Goal: Task Accomplishment & Management: Manage account settings

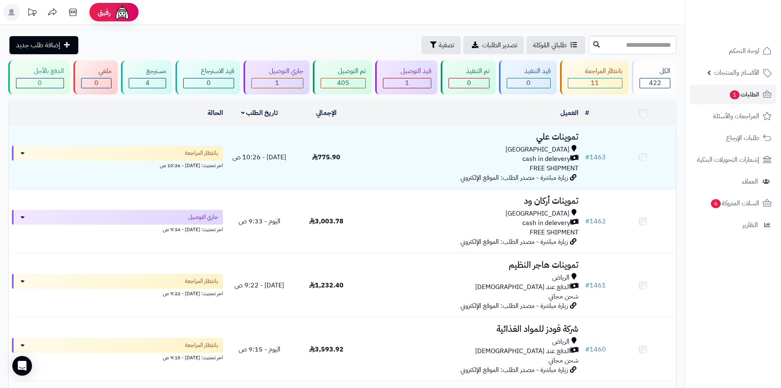
scroll to position [656, 0]
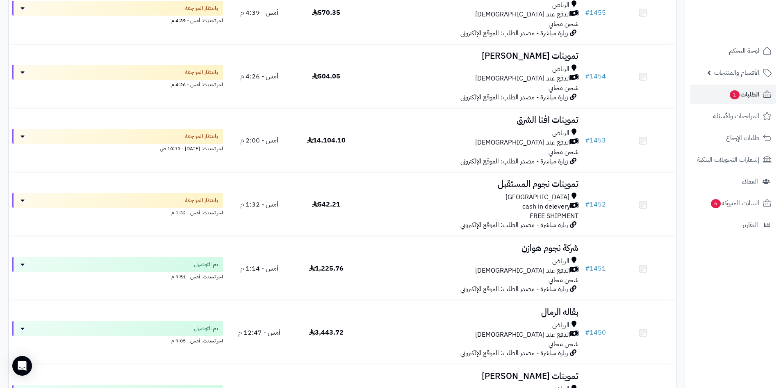
click at [473, 202] on div "cash in delevery" at bounding box center [471, 206] width 216 height 9
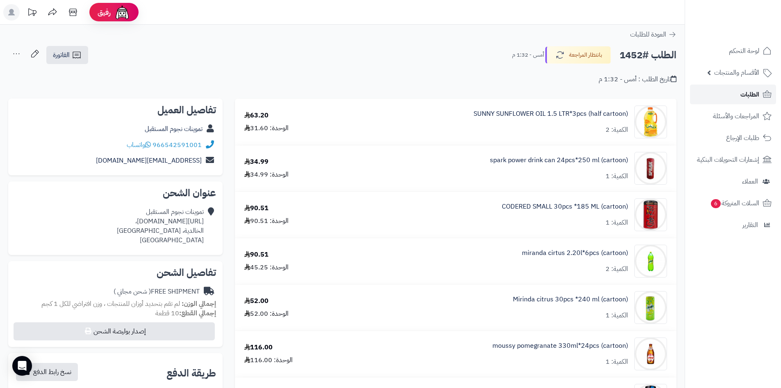
click at [713, 98] on link "الطلبات" at bounding box center [733, 94] width 86 height 20
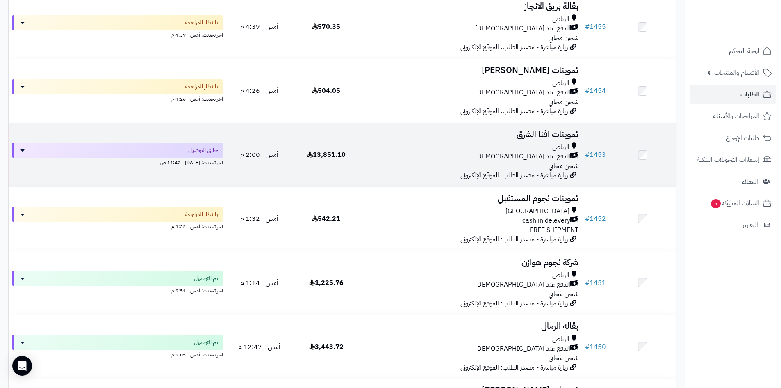
scroll to position [656, 0]
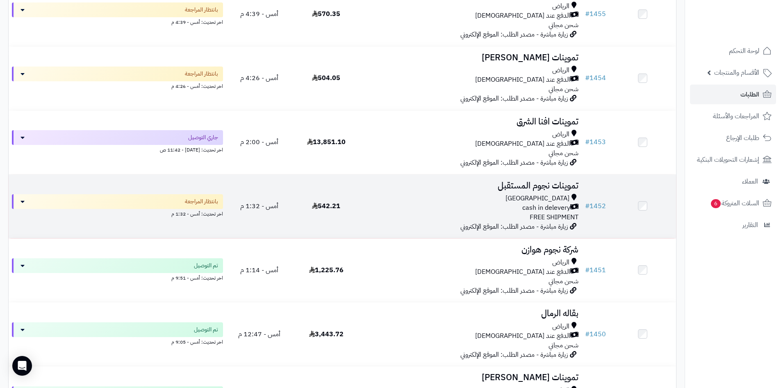
click at [427, 189] on h3 "تموينات نجوم المستقبل" at bounding box center [471, 185] width 216 height 9
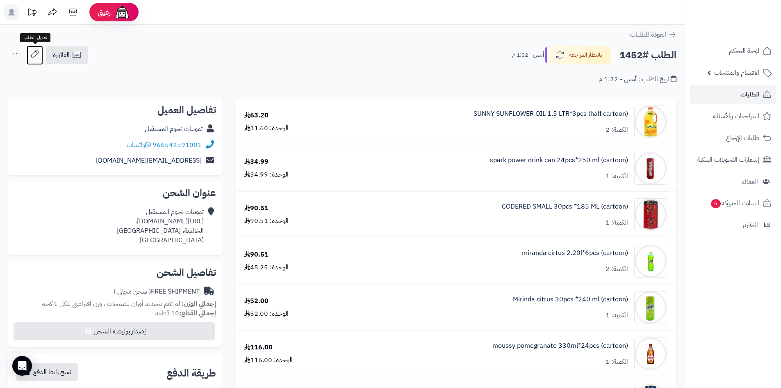
click at [31, 54] on icon at bounding box center [35, 54] width 16 height 16
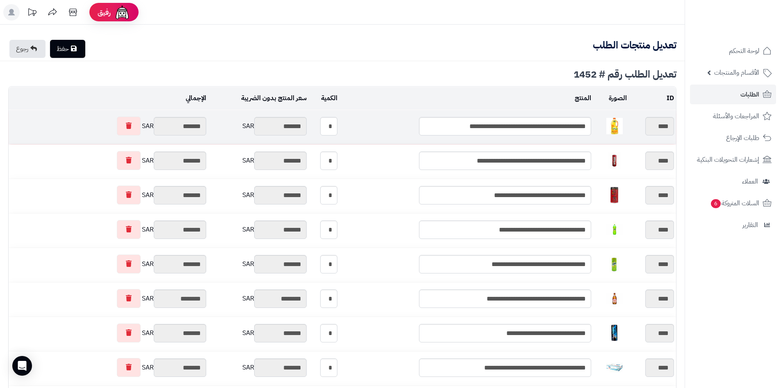
type textarea "**********"
click at [130, 121] on link at bounding box center [129, 125] width 24 height 19
type input "********"
type input "*******"
type input "********"
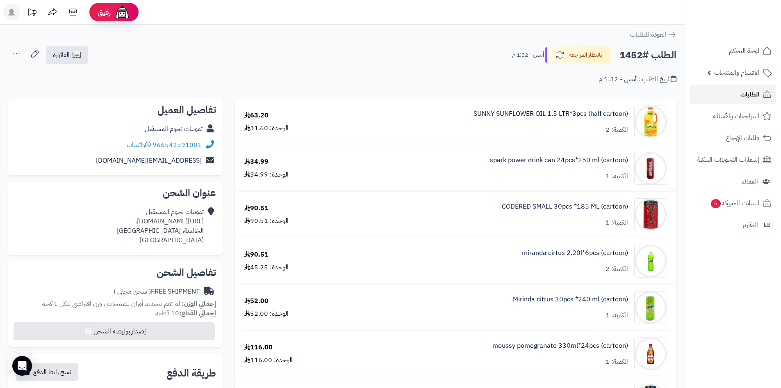
click at [753, 90] on span "الطلبات" at bounding box center [750, 94] width 19 height 11
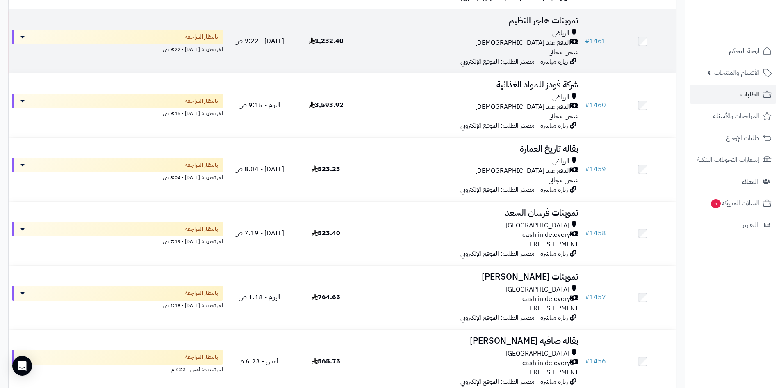
scroll to position [164, 0]
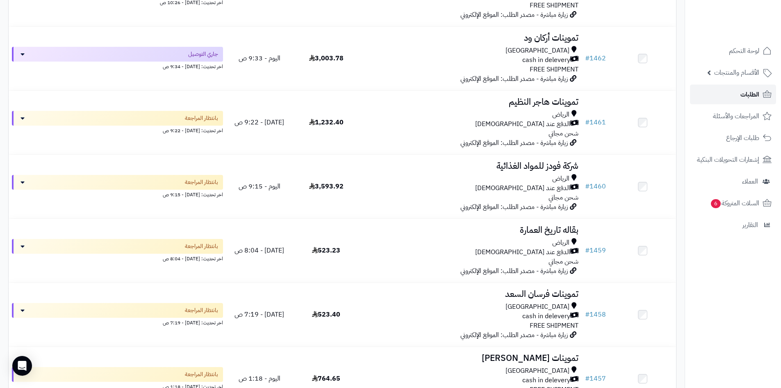
click at [739, 90] on link "الطلبات" at bounding box center [733, 94] width 86 height 20
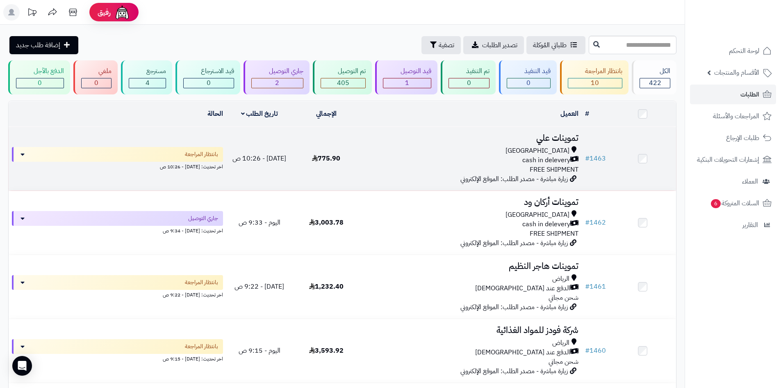
click at [401, 143] on td "تموينات علي Riyadh cash in delevery FREE SHIPMENT زيارة مباشرة - مصدر الطلب: ال…" at bounding box center [471, 159] width 222 height 64
click at [408, 164] on div "Riyadh cash in delevery FREE SHIPMENT" at bounding box center [471, 160] width 216 height 28
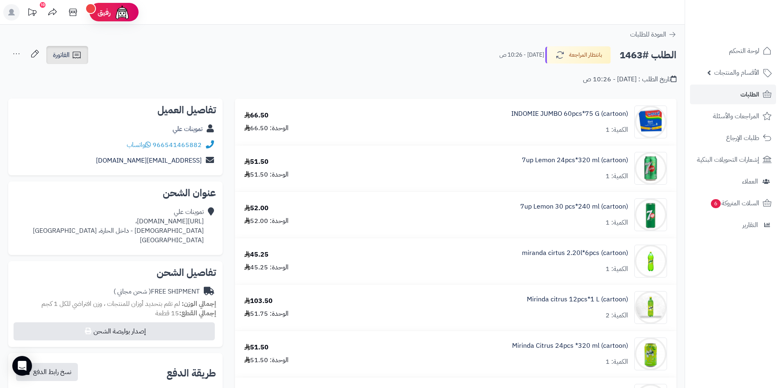
click at [82, 46] on link "الفاتورة" at bounding box center [67, 55] width 42 height 18
click at [90, 66] on ul "طباعة الفاتورة إرسال الفاتورة إلى بريد العميل" at bounding box center [88, 85] width 87 height 41
click at [77, 57] on icon at bounding box center [77, 55] width 8 height 7
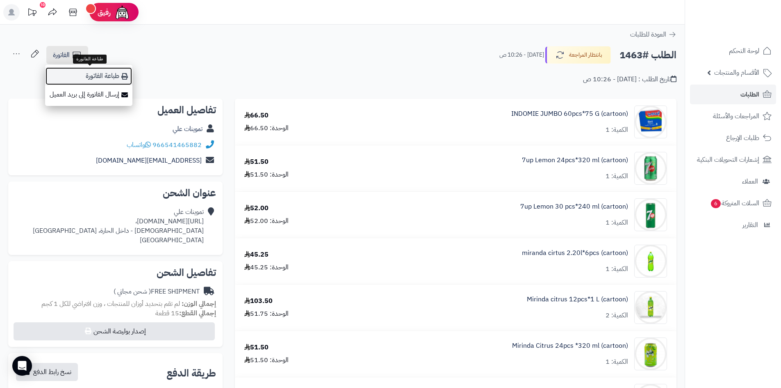
click at [96, 75] on link "طباعة الفاتورة" at bounding box center [88, 76] width 87 height 18
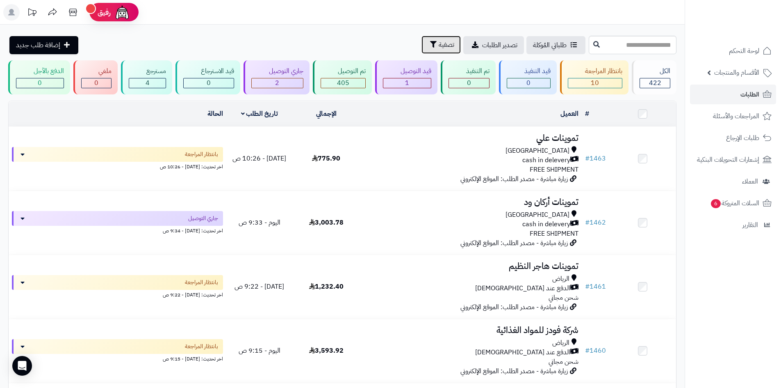
click at [430, 46] on icon "button" at bounding box center [433, 44] width 7 height 7
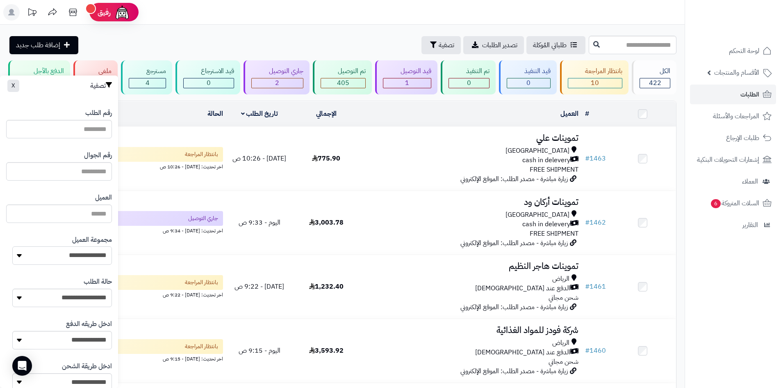
drag, startPoint x: 84, startPoint y: 258, endPoint x: 86, endPoint y: 264, distance: 6.3
click at [86, 258] on select "**********" at bounding box center [62, 255] width 100 height 18
select select "*"
click at [12, 246] on select "**********" at bounding box center [62, 255] width 100 height 18
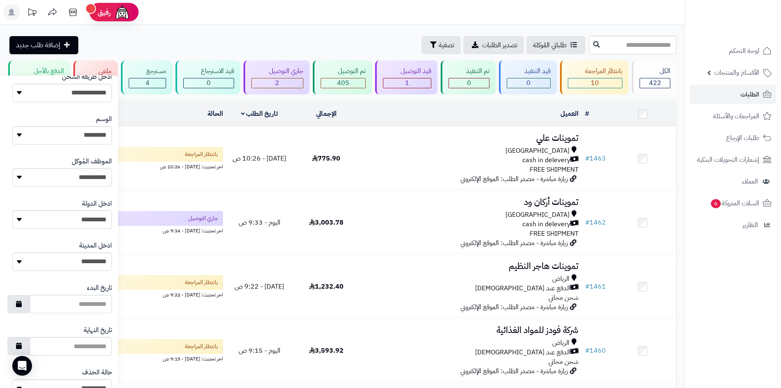
scroll to position [349, 0]
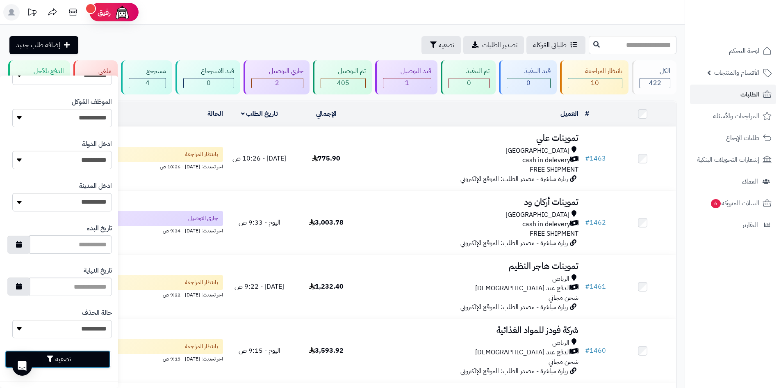
click at [81, 354] on button "تصفية" at bounding box center [58, 359] width 106 height 18
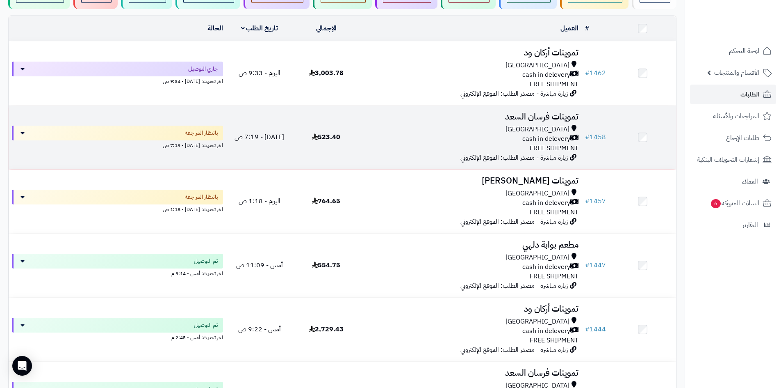
scroll to position [41, 0]
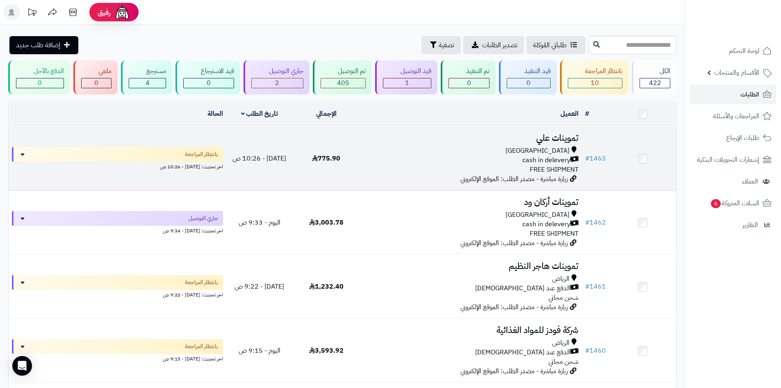
click at [486, 160] on div "cash in delevery" at bounding box center [471, 159] width 216 height 9
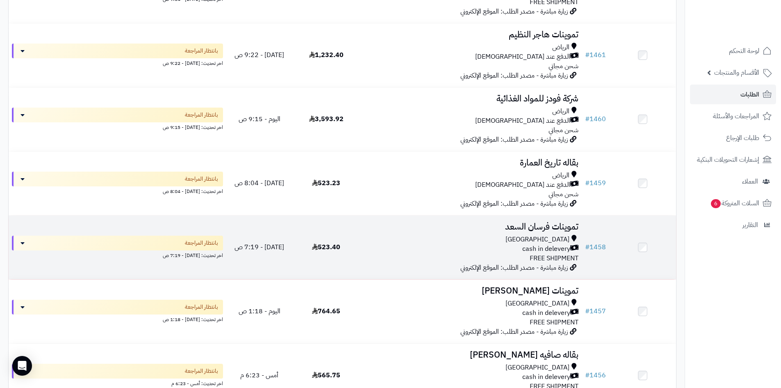
scroll to position [246, 0]
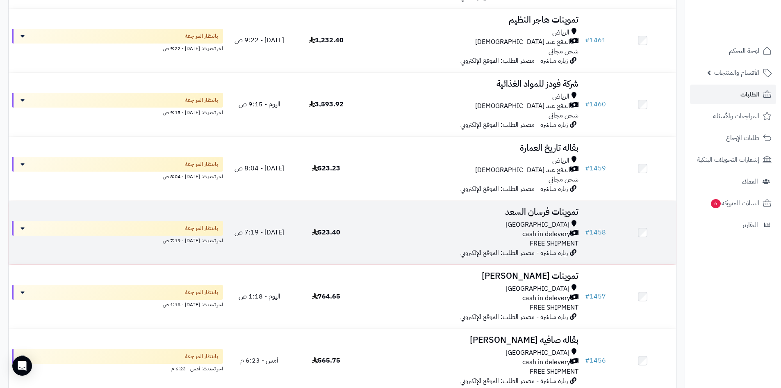
click at [409, 220] on div "Riyadh" at bounding box center [471, 224] width 216 height 9
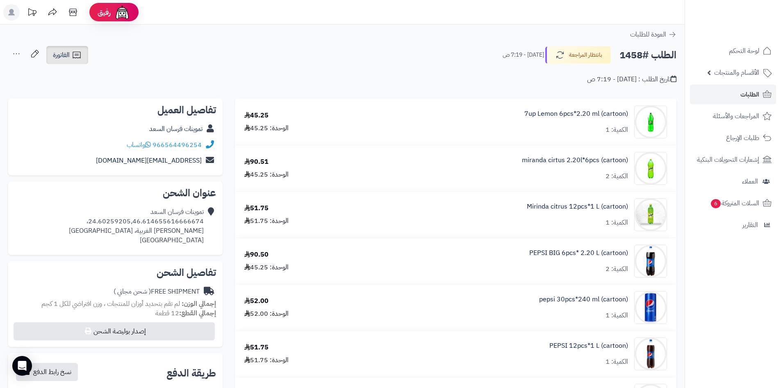
click at [83, 60] on link "الفاتورة" at bounding box center [67, 55] width 42 height 18
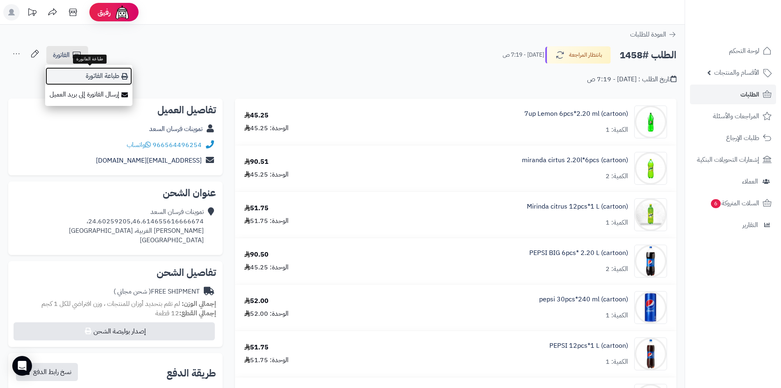
click at [98, 70] on link "طباعة الفاتورة" at bounding box center [88, 76] width 87 height 18
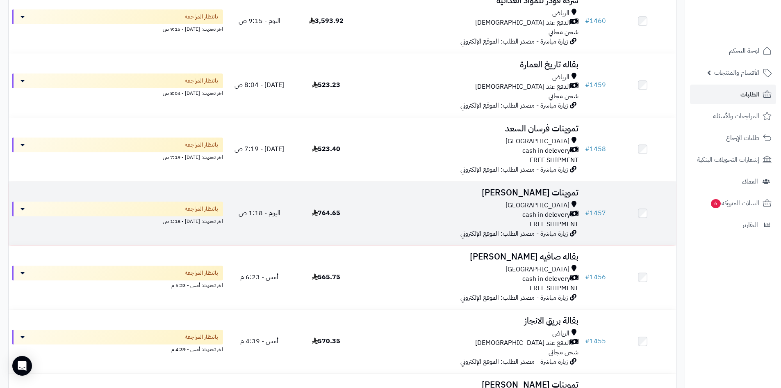
scroll to position [369, 0]
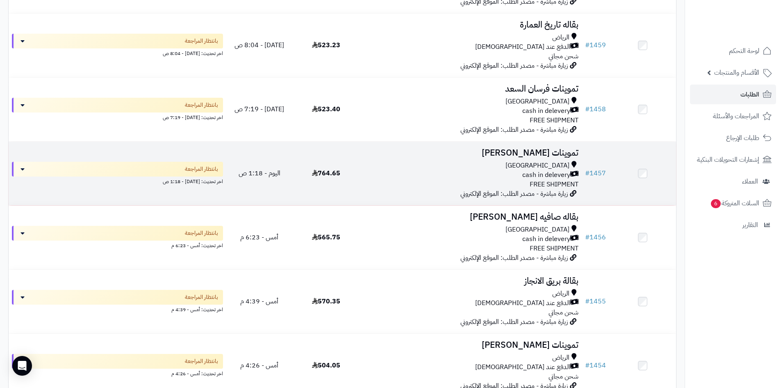
click at [466, 179] on div "[GEOGRAPHIC_DATA] cash in delevery FREE SHIPMENT" at bounding box center [471, 175] width 216 height 28
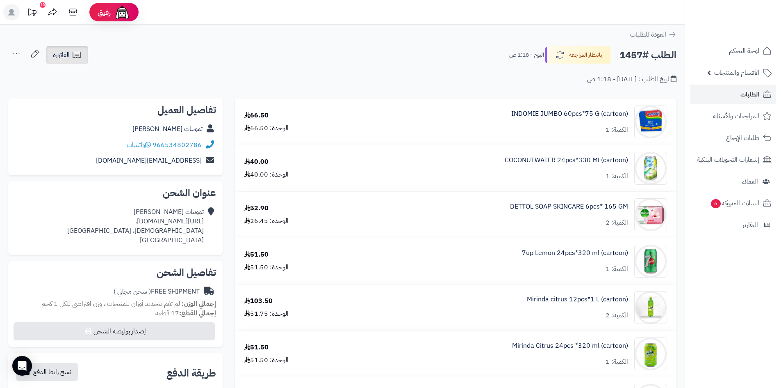
click at [82, 59] on link "الفاتورة" at bounding box center [67, 55] width 42 height 18
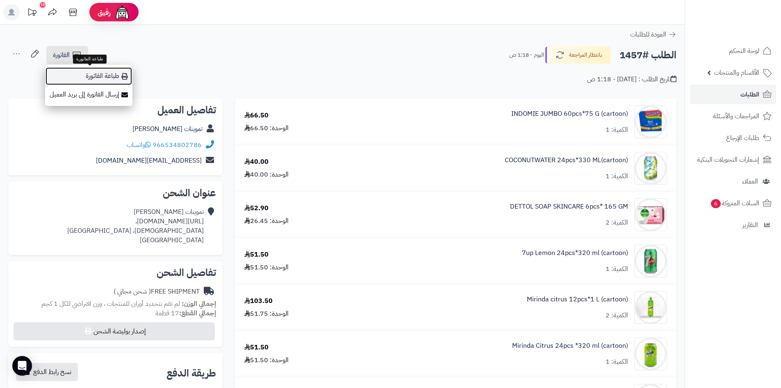
click at [118, 78] on link "طباعة الفاتورة" at bounding box center [88, 76] width 87 height 18
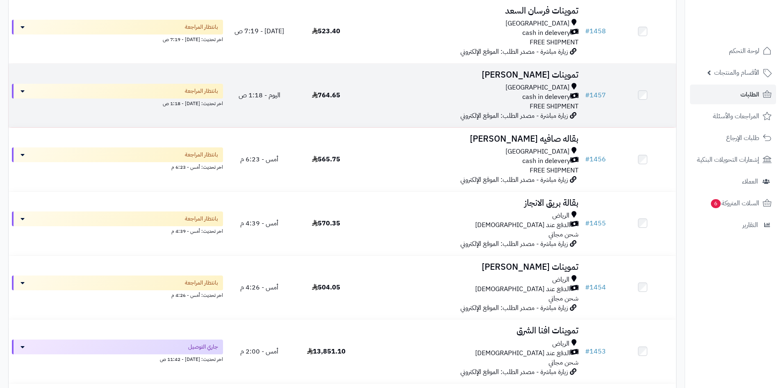
scroll to position [451, 0]
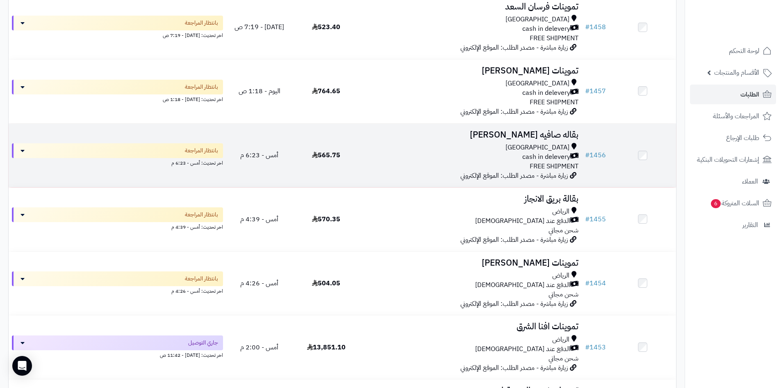
click at [475, 154] on div "cash in delevery" at bounding box center [471, 156] width 216 height 9
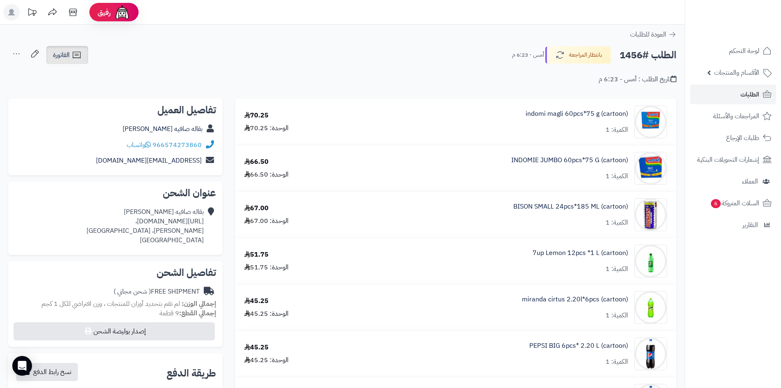
click at [80, 55] on icon at bounding box center [77, 55] width 10 height 10
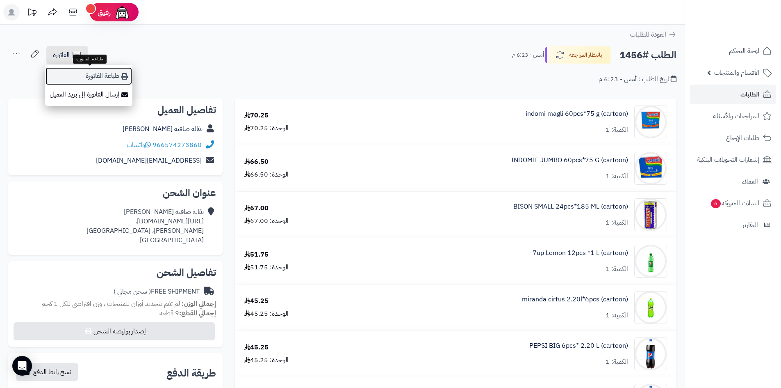
click at [97, 68] on link "طباعة الفاتورة" at bounding box center [88, 76] width 87 height 18
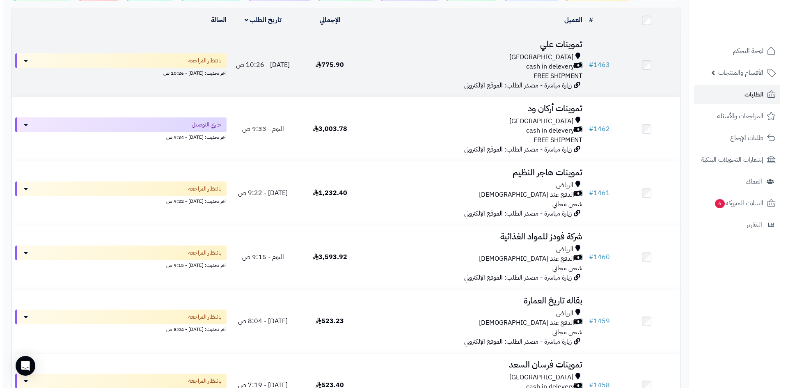
scroll to position [82, 0]
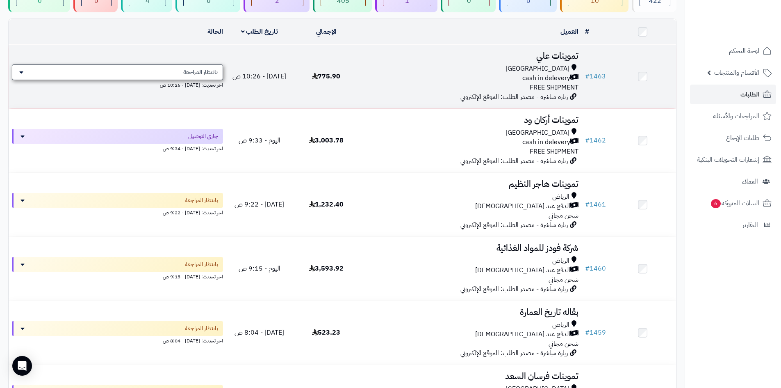
click at [210, 68] on span "بانتظار المراجعة" at bounding box center [200, 72] width 34 height 8
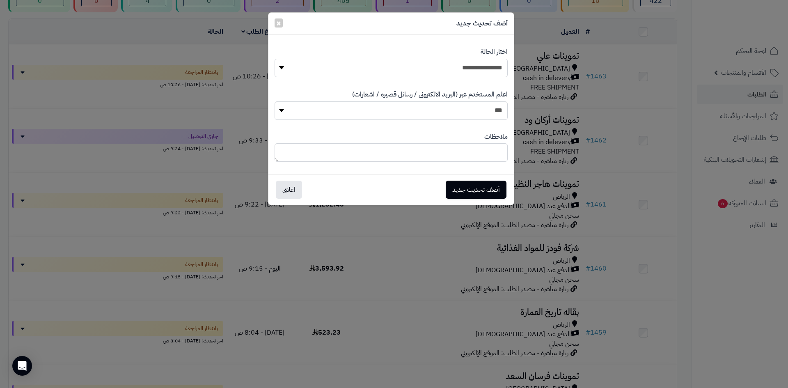
click at [432, 59] on select "**********" at bounding box center [390, 68] width 233 height 18
select select "*"
click at [274, 59] on select "**********" at bounding box center [390, 68] width 233 height 18
click at [471, 192] on button "أضف تحديث جديد" at bounding box center [475, 189] width 61 height 18
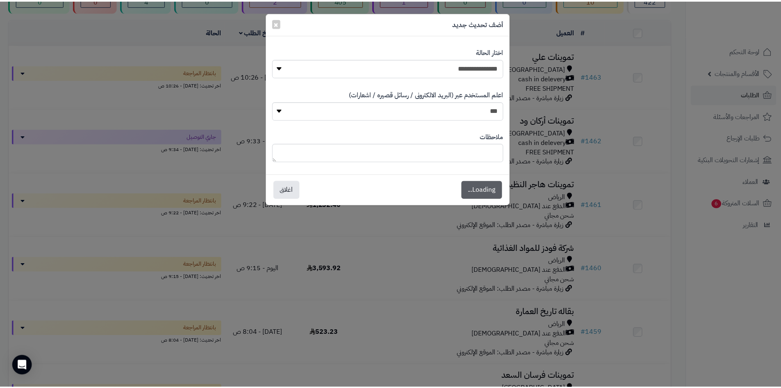
scroll to position [109, 0]
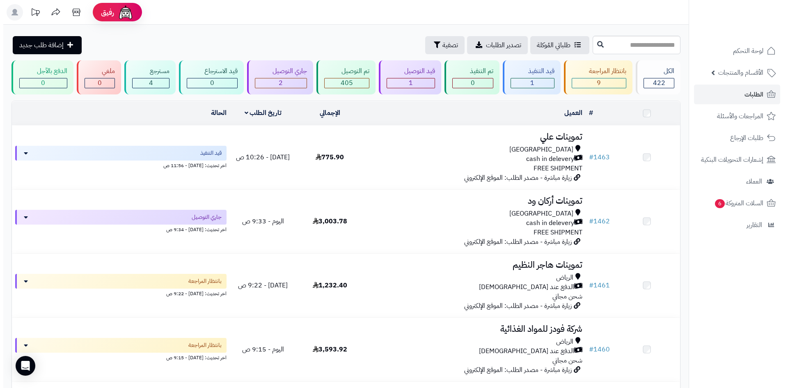
scroll to position [82, 0]
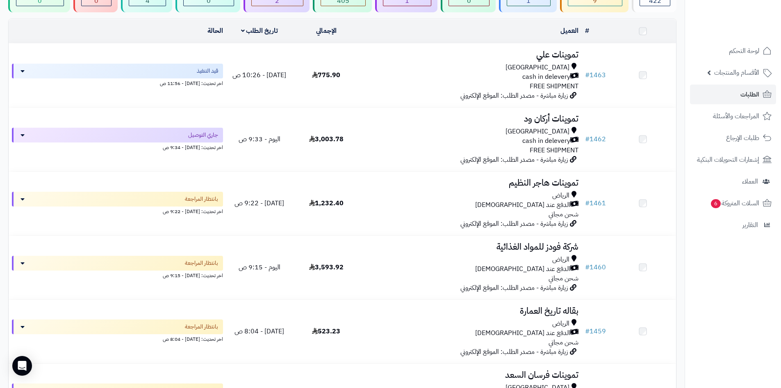
click at [200, 137] on span "جاري التوصيل" at bounding box center [203, 135] width 30 height 8
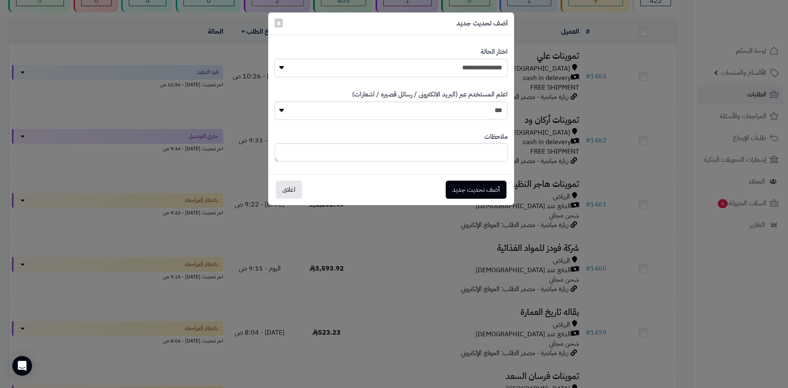
click at [451, 74] on select "**********" at bounding box center [390, 68] width 233 height 18
select select "**"
click at [274, 59] on select "**********" at bounding box center [390, 68] width 233 height 18
click at [468, 193] on button "أضف تحديث جديد" at bounding box center [475, 189] width 61 height 18
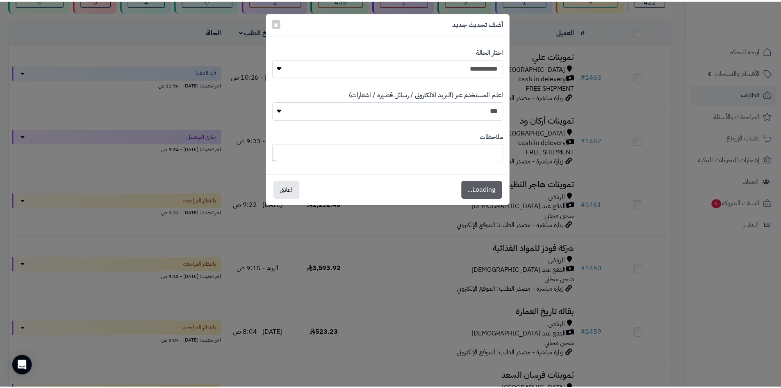
scroll to position [109, 0]
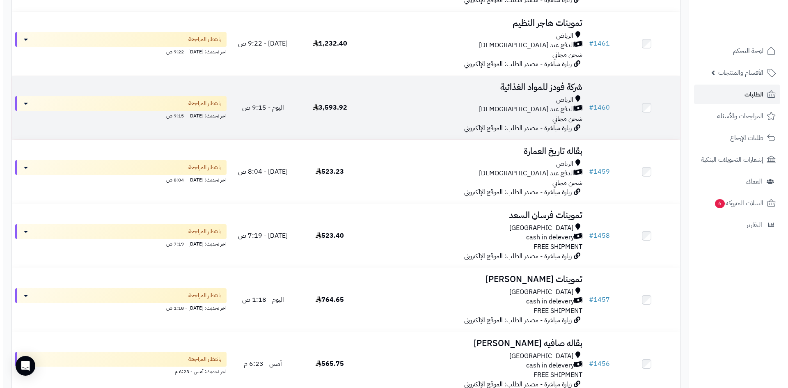
scroll to position [292, 0]
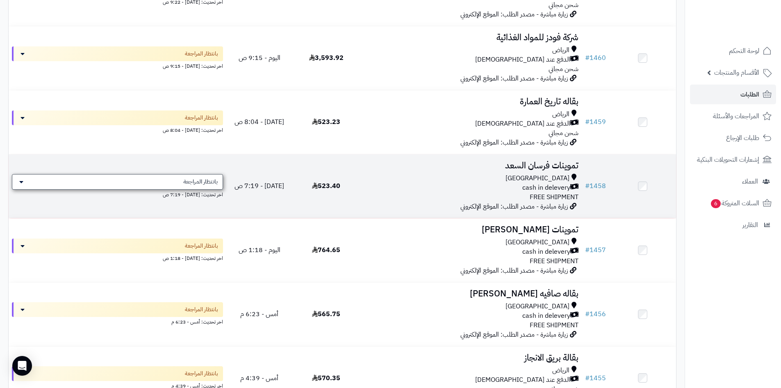
click at [202, 181] on span "بانتظار المراجعة" at bounding box center [200, 182] width 34 height 8
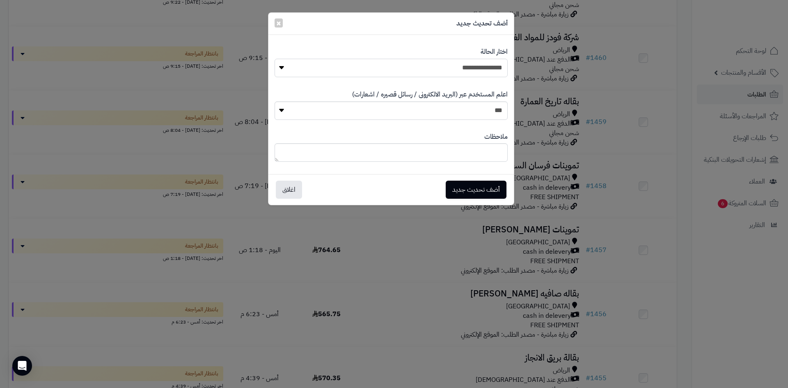
click at [451, 72] on select "**********" at bounding box center [390, 68] width 233 height 18
select select "*"
click at [274, 59] on select "**********" at bounding box center [390, 68] width 233 height 18
click at [491, 190] on button "أضف تحديث جديد" at bounding box center [475, 189] width 61 height 18
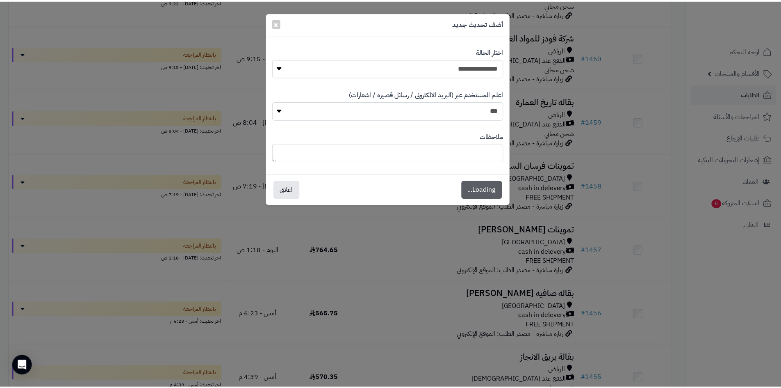
scroll to position [319, 0]
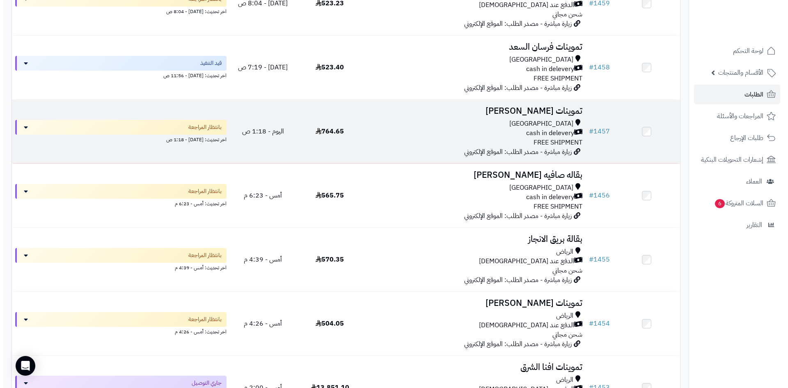
scroll to position [416, 0]
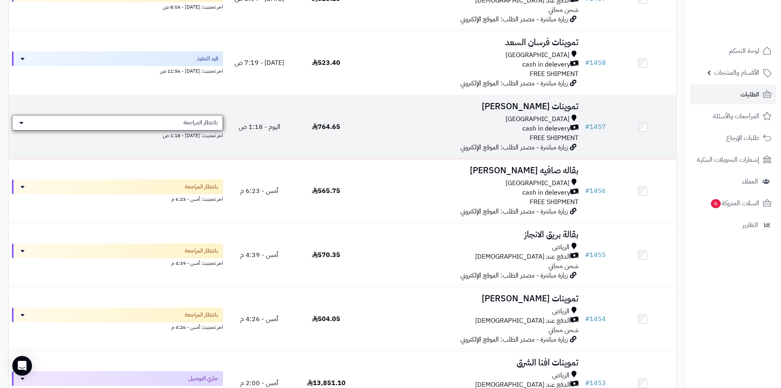
click at [214, 124] on span "بانتظار المراجعة" at bounding box center [200, 123] width 34 height 8
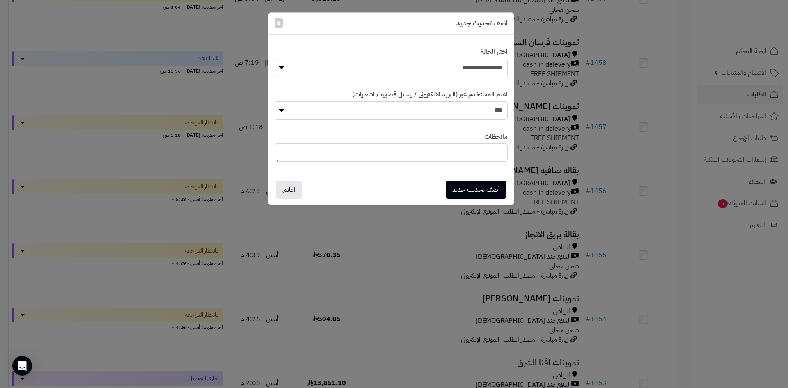
click at [421, 71] on select "**********" at bounding box center [390, 68] width 233 height 18
select select "*"
click at [274, 59] on select "**********" at bounding box center [390, 68] width 233 height 18
click at [479, 183] on button "أضف تحديث جديد" at bounding box center [475, 189] width 61 height 18
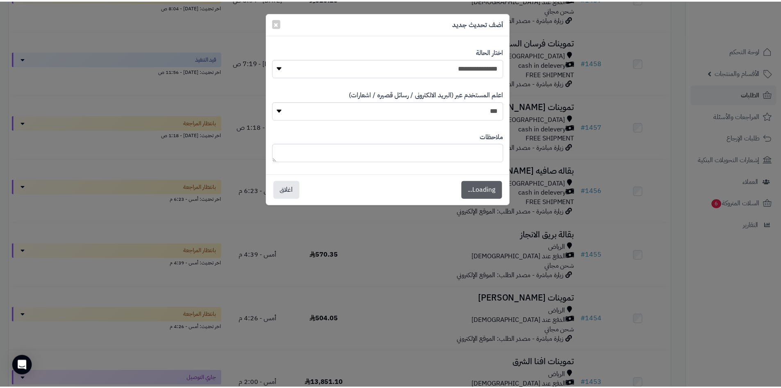
scroll to position [442, 0]
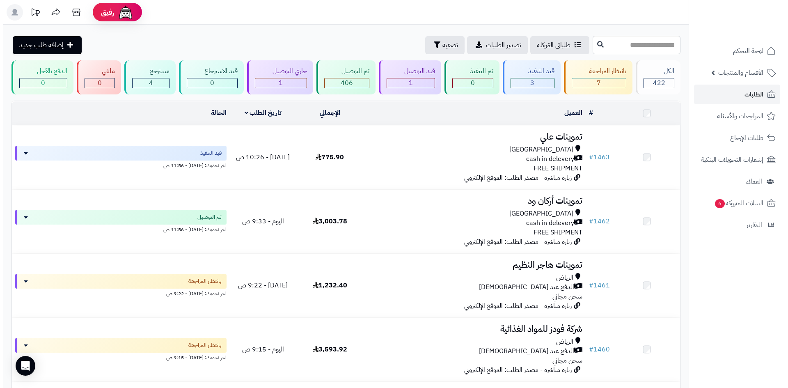
scroll to position [416, 0]
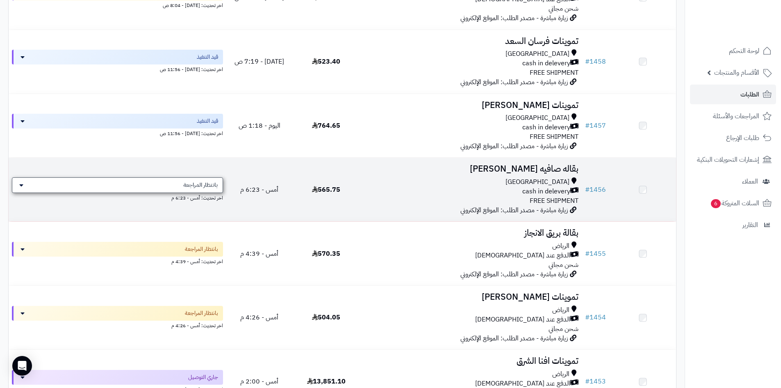
click at [203, 187] on span "بانتظار المراجعة" at bounding box center [200, 185] width 34 height 8
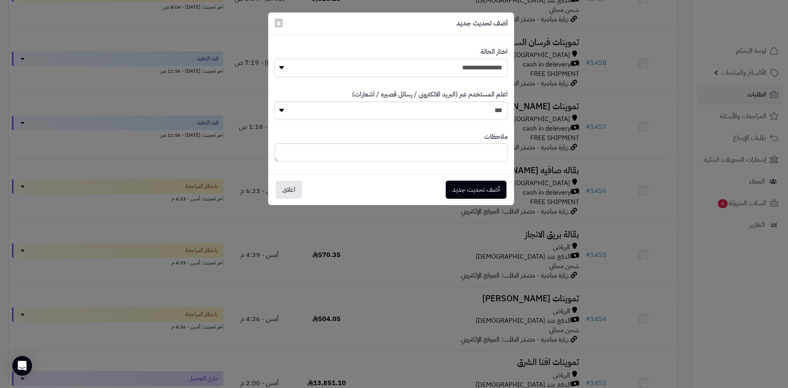
click at [461, 65] on select "**********" at bounding box center [390, 68] width 233 height 18
select select "*"
click at [274, 59] on select "**********" at bounding box center [390, 68] width 233 height 18
click at [482, 186] on button "أضف تحديث جديد" at bounding box center [475, 189] width 61 height 18
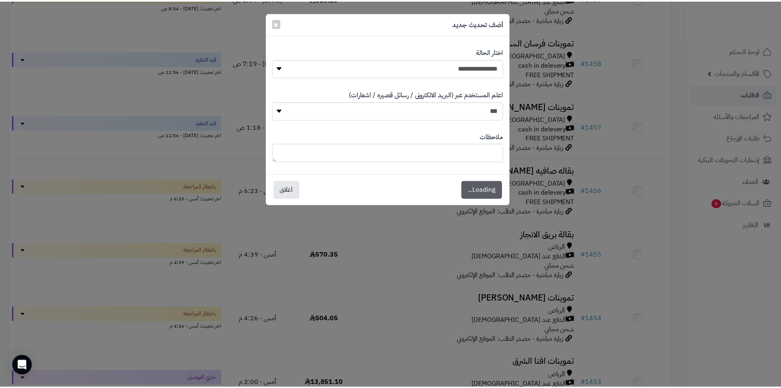
scroll to position [442, 0]
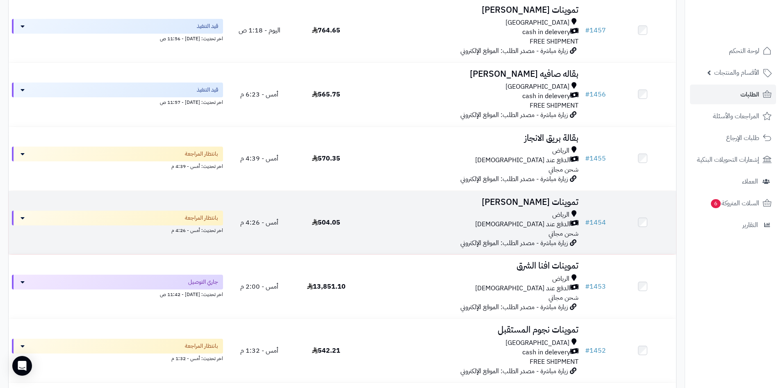
scroll to position [498, 0]
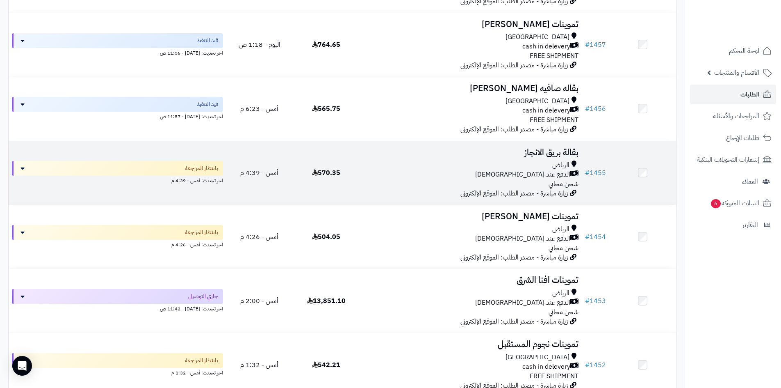
click at [378, 172] on div "الدفع عند [DEMOGRAPHIC_DATA]" at bounding box center [471, 174] width 216 height 9
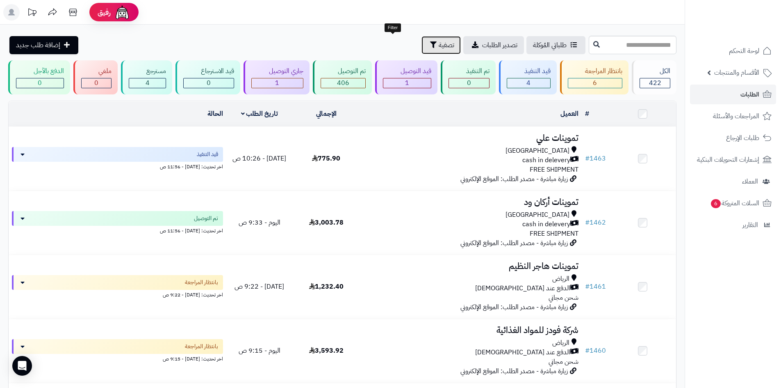
drag, startPoint x: 406, startPoint y: 48, endPoint x: 395, endPoint y: 54, distance: 12.1
click at [422, 48] on button "تصفية" at bounding box center [441, 45] width 39 height 18
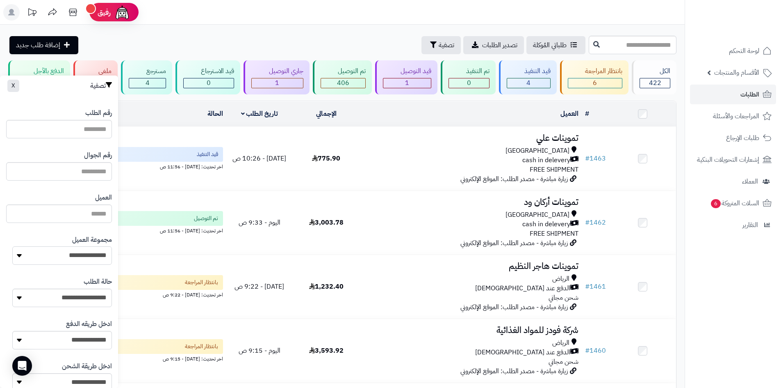
click at [96, 257] on select "**********" at bounding box center [62, 255] width 100 height 18
select select "*"
click at [12, 246] on select "**********" at bounding box center [62, 255] width 100 height 18
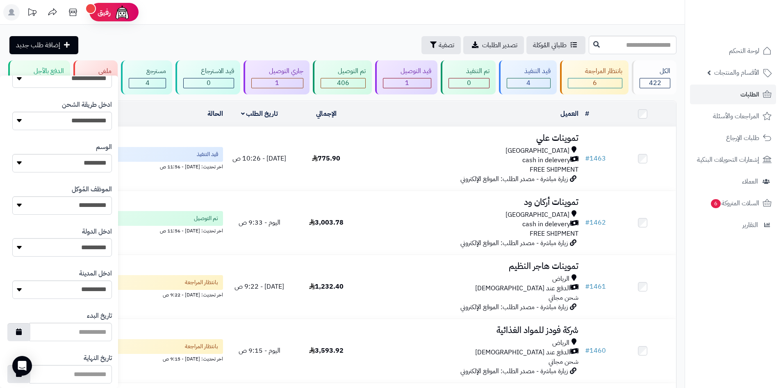
scroll to position [349, 0]
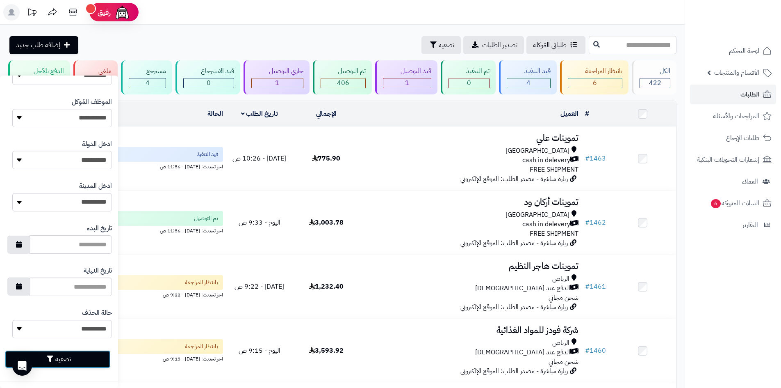
click at [98, 358] on button "تصفية" at bounding box center [58, 359] width 106 height 18
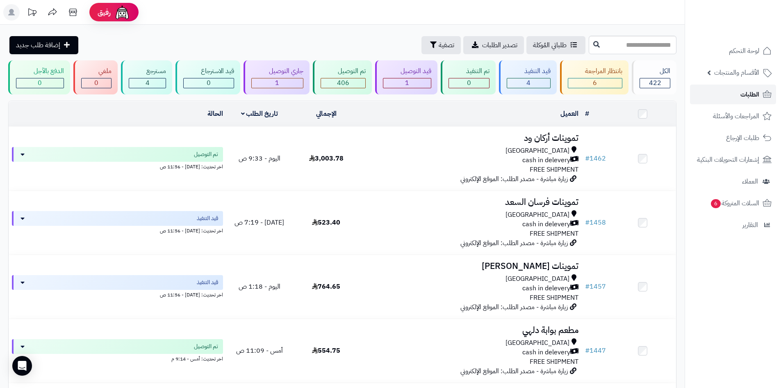
click at [752, 92] on span "الطلبات" at bounding box center [750, 94] width 19 height 11
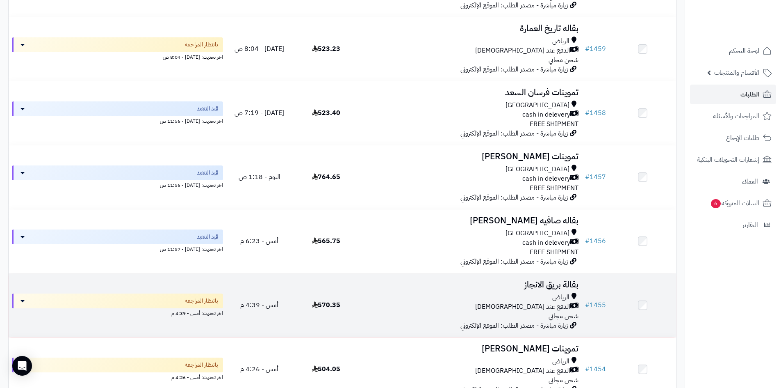
scroll to position [410, 0]
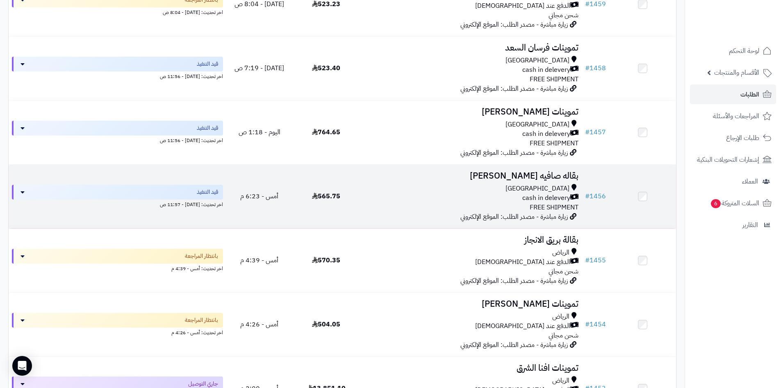
click at [363, 189] on td "بقاله صافيه الدوسري Riyadh cash in delevery FREE SHIPMENT زيارة مباشرة - مصدر ا…" at bounding box center [471, 196] width 222 height 64
click at [365, 189] on div "[GEOGRAPHIC_DATA]" at bounding box center [471, 188] width 216 height 9
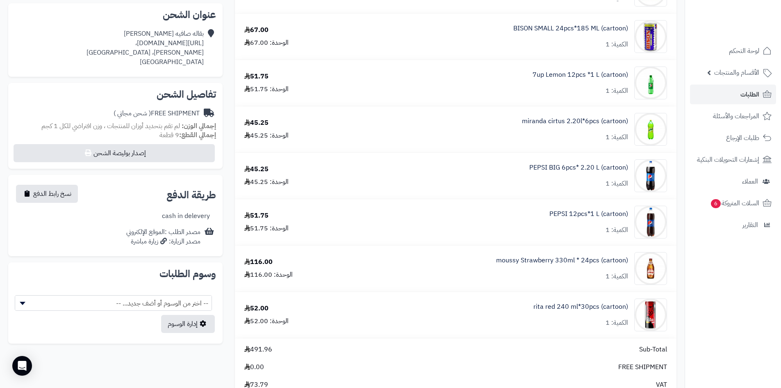
scroll to position [164, 0]
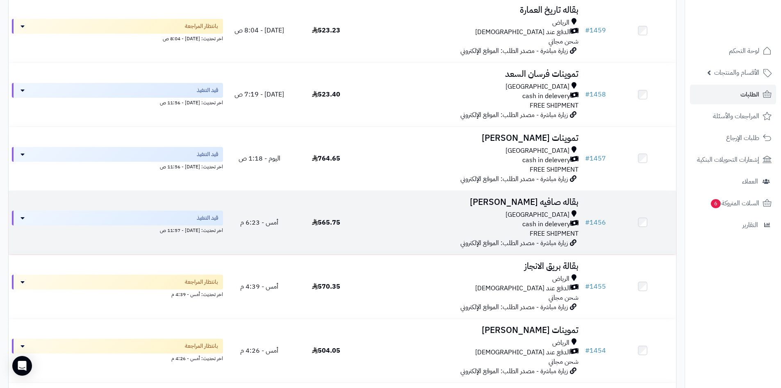
scroll to position [369, 0]
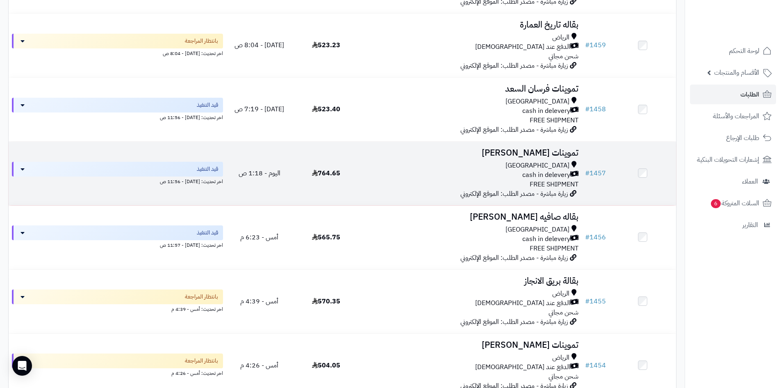
click at [389, 183] on div "Riyadh cash in delevery FREE SHIPMENT" at bounding box center [471, 175] width 216 height 28
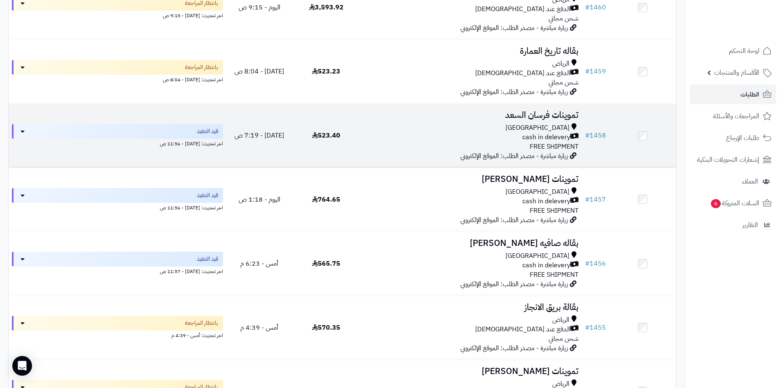
scroll to position [328, 0]
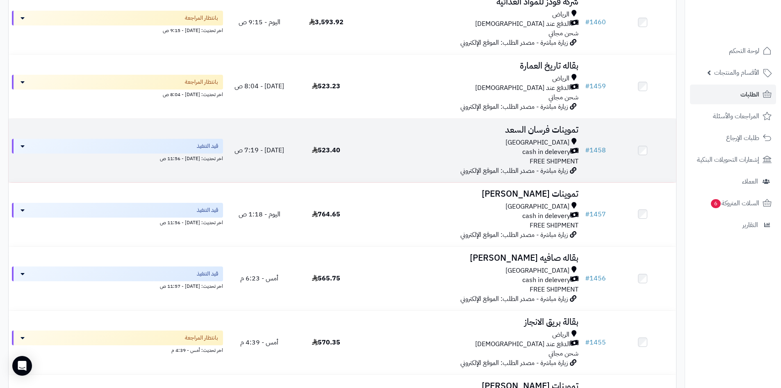
click at [415, 155] on div "Riyadh cash in delevery FREE SHIPMENT" at bounding box center [471, 152] width 216 height 28
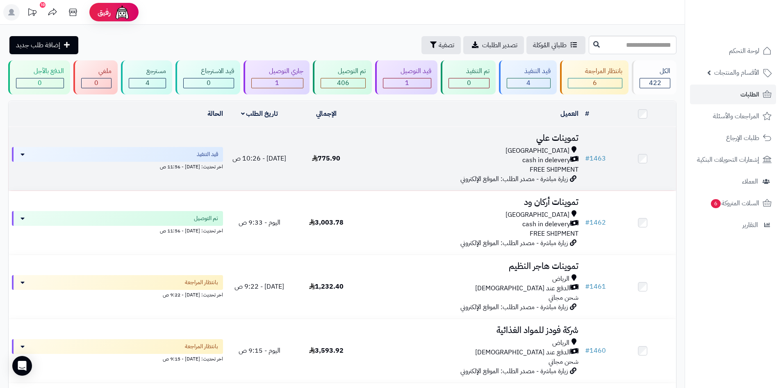
click at [460, 148] on div "[GEOGRAPHIC_DATA]" at bounding box center [471, 150] width 216 height 9
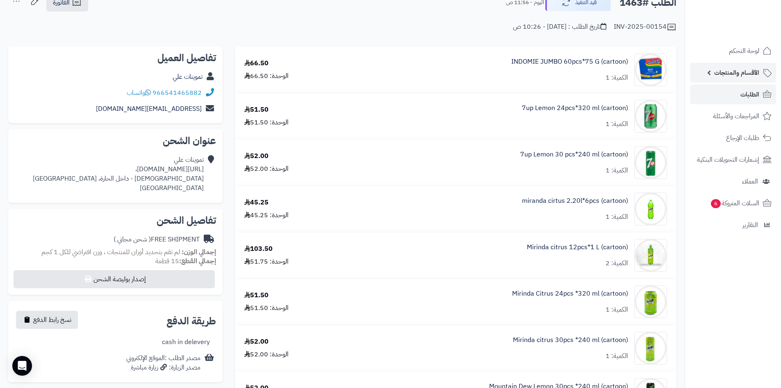
scroll to position [41, 0]
